Goal: Transaction & Acquisition: Purchase product/service

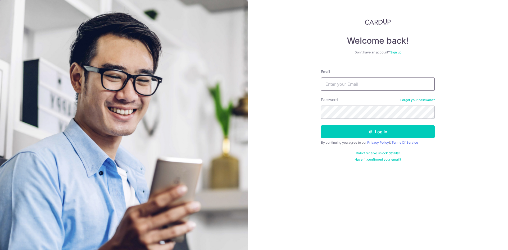
click at [346, 86] on input "Email" at bounding box center [378, 83] width 114 height 13
type input "rika_c11@yahoo.com"
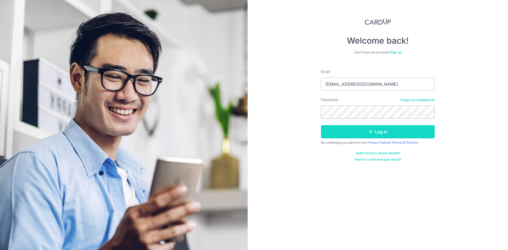
click at [354, 130] on button "Log in" at bounding box center [378, 131] width 114 height 13
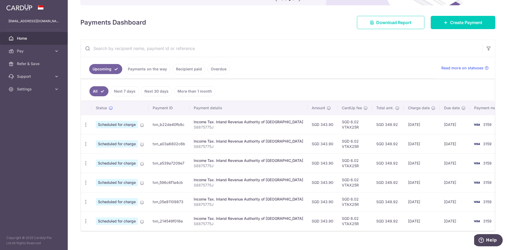
scroll to position [69, 0]
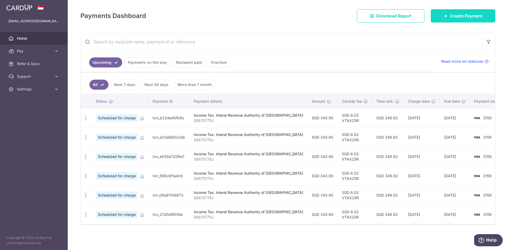
click at [455, 19] on link "Create Payment" at bounding box center [463, 15] width 65 height 13
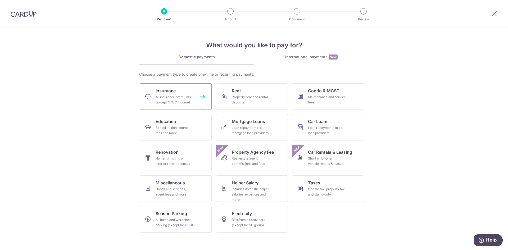
click at [171, 100] on div "All insurance premiums (except NTUC Income)" at bounding box center [174, 99] width 38 height 11
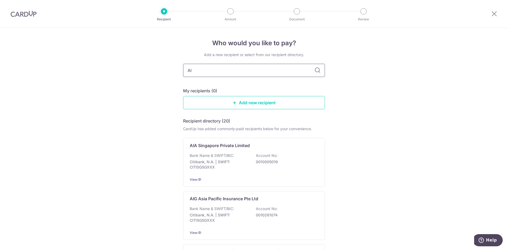
type input "AIA"
click at [316, 71] on icon at bounding box center [317, 70] width 6 height 6
click at [232, 71] on input "AIA" at bounding box center [254, 70] width 142 height 13
type input "AIA"
click at [223, 71] on input "AIA" at bounding box center [254, 70] width 142 height 13
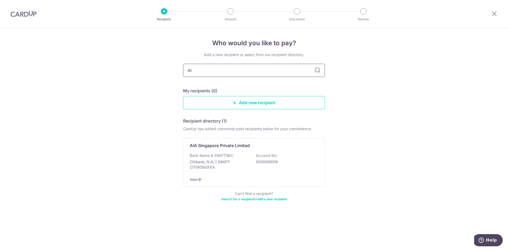
type input "A"
type input "AIA"
click at [237, 162] on p "Citibank, N.A. | SWIFT: CITISGSGXXX" at bounding box center [219, 164] width 59 height 11
click at [207, 70] on input "text" at bounding box center [254, 70] width 142 height 13
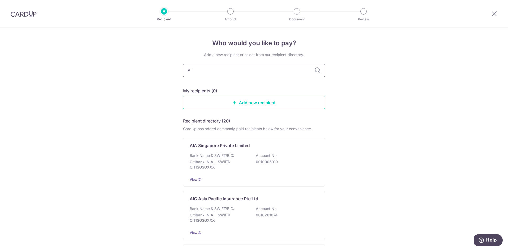
type input "AIA"
click at [195, 180] on span "View" at bounding box center [194, 179] width 8 height 4
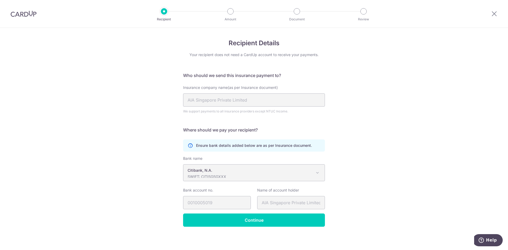
scroll to position [2, 0]
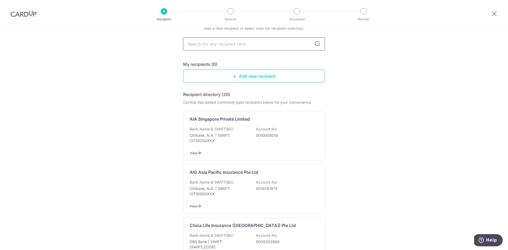
scroll to position [53, 0]
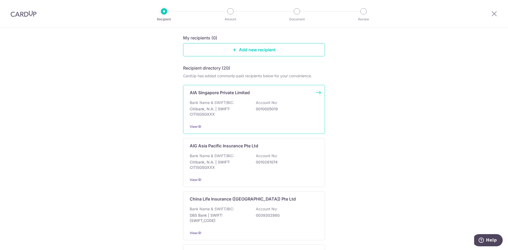
click at [269, 106] on div "Bank Name & SWIFT/BIC: Citibank, N.A. | SWIFT: CITISGSGXXX Account No: 00100050…" at bounding box center [254, 110] width 129 height 20
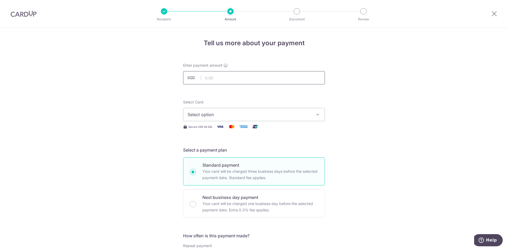
click at [232, 76] on input "text" at bounding box center [254, 77] width 142 height 13
type input "652.34"
click at [257, 117] on span "Select option" at bounding box center [248, 114] width 123 height 6
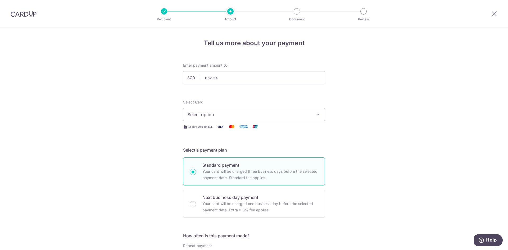
click at [259, 112] on span "Select option" at bounding box center [248, 114] width 123 height 6
click at [222, 129] on span "Add credit card" at bounding box center [258, 129] width 123 height 5
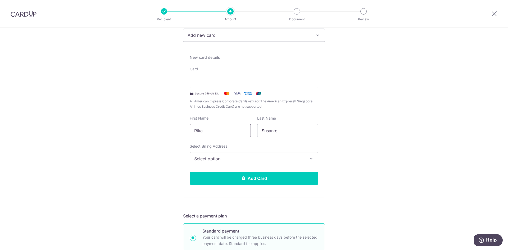
scroll to position [132, 0]
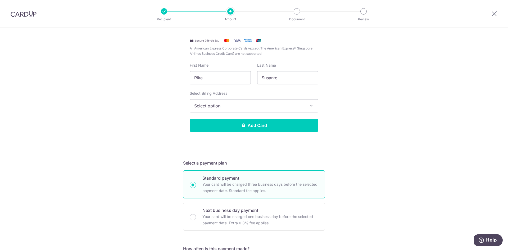
click at [230, 107] on span "Select option" at bounding box center [249, 106] width 110 height 6
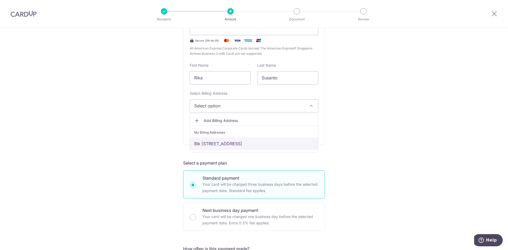
click at [225, 141] on link "Blk [STREET_ADDRESS]" at bounding box center [254, 143] width 128 height 13
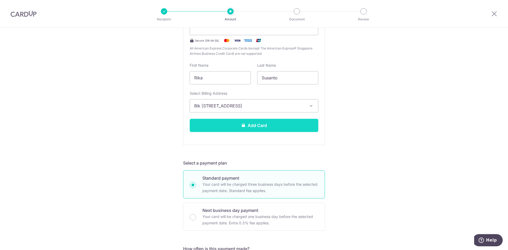
click at [226, 127] on button "Add Card" at bounding box center [254, 125] width 129 height 13
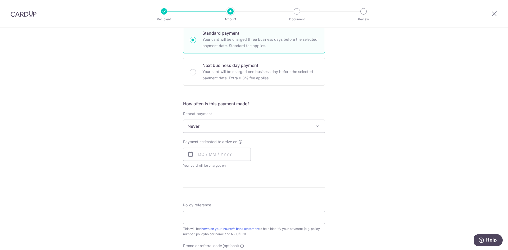
scroll to position [132, 0]
click at [204, 154] on input "text" at bounding box center [217, 153] width 68 height 13
click at [257, 168] on link "Next" at bounding box center [258, 168] width 6 height 6
click at [245, 203] on link "10" at bounding box center [246, 202] width 8 height 8
type input "[DATE]"
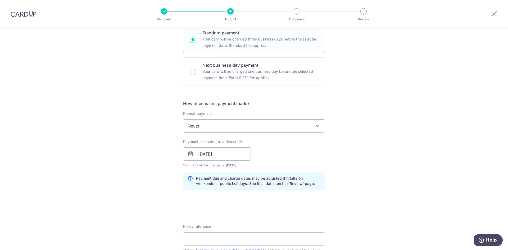
click at [127, 150] on div "Tell us more about your payment Enter payment amount SGD 652.34 652.34 Card add…" at bounding box center [254, 146] width 508 height 500
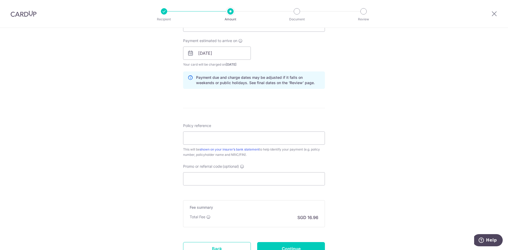
scroll to position [238, 0]
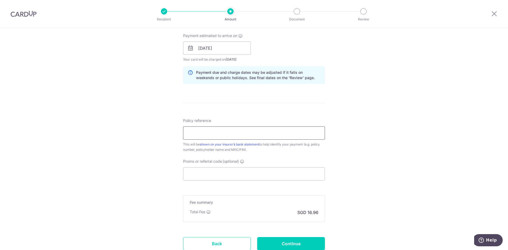
click at [199, 131] on input "Policy reference" at bounding box center [254, 132] width 142 height 13
paste input "E240307068"
paste input "H240307068"
type input "E240307068 & H240307068"
click at [339, 129] on div "Tell us more about your payment Enter payment amount SGD 652.34 652.34 Card add…" at bounding box center [254, 40] width 508 height 500
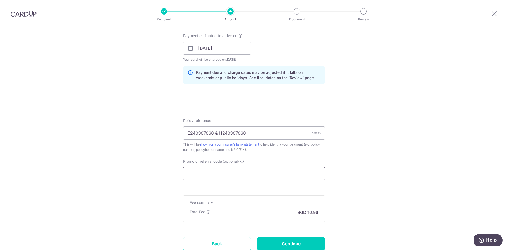
click at [208, 170] on input "Promo or referral code (optional)" at bounding box center [254, 173] width 142 height 13
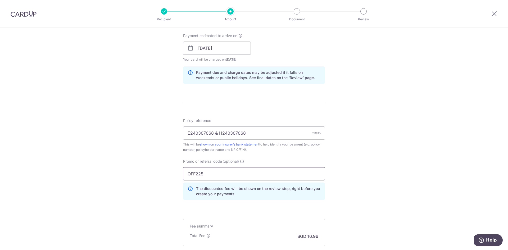
type input "OFF225"
click at [157, 176] on div "Tell us more about your payment Enter payment amount SGD 652.34 652.34 Card add…" at bounding box center [254, 52] width 508 height 524
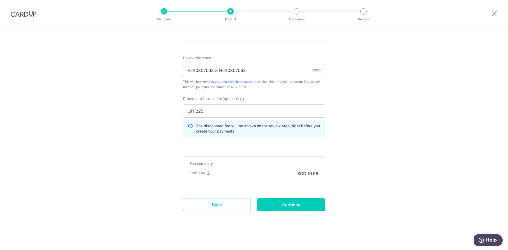
scroll to position [302, 0]
click at [295, 204] on input "Continue" at bounding box center [291, 203] width 68 height 13
type input "Create Schedule"
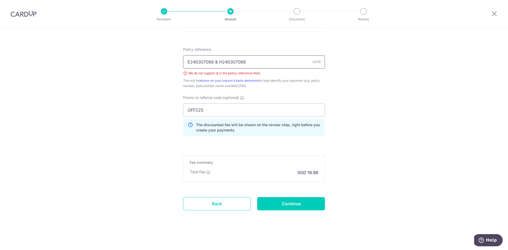
click at [216, 62] on input "E240307068 & H240307068" at bounding box center [254, 61] width 142 height 13
type input "E240307068, H240307068"
click at [298, 204] on input "Continue" at bounding box center [291, 203] width 68 height 13
type input "Create Schedule"
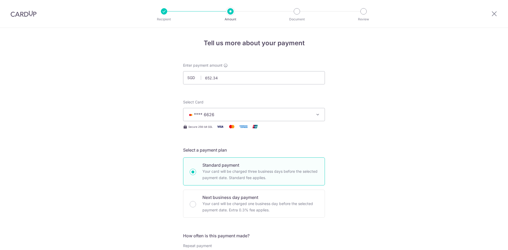
scroll to position [309, 0]
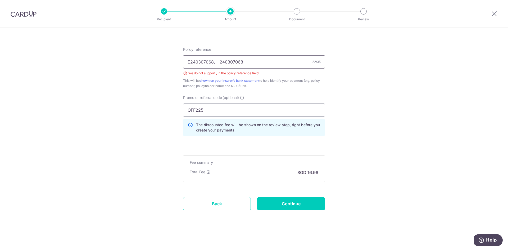
click at [213, 62] on input "E240307068, H240307068" at bounding box center [254, 61] width 142 height 13
type input "E240307068 and H240307068"
click at [293, 205] on input "Continue" at bounding box center [291, 203] width 68 height 13
type input "Create Schedule"
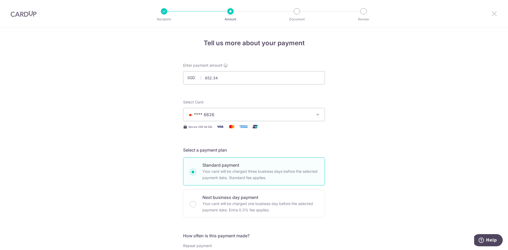
click at [495, 15] on icon at bounding box center [494, 13] width 6 height 7
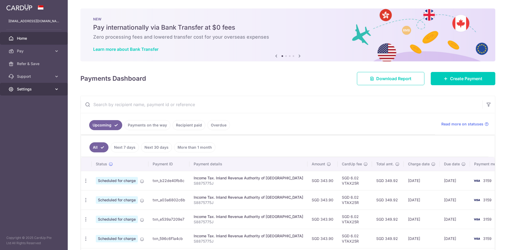
click at [54, 91] on icon at bounding box center [56, 88] width 5 height 5
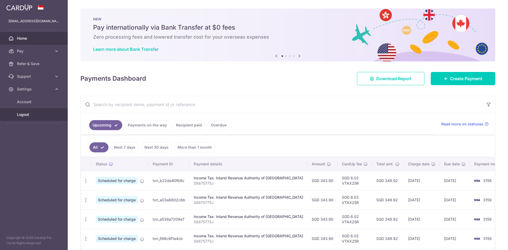
click at [28, 116] on span "Logout" at bounding box center [34, 114] width 35 height 5
